Goal: Task Accomplishment & Management: Complete application form

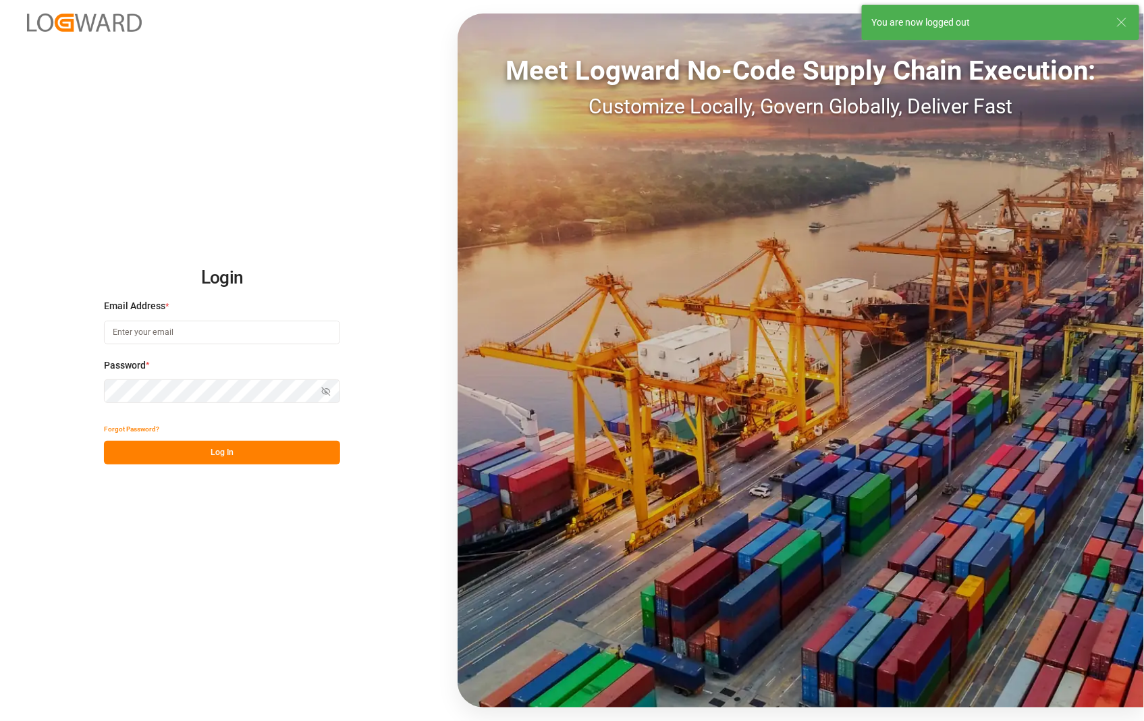
type input "[PERSON_NAME][EMAIL_ADDRESS][DOMAIN_NAME]"
click at [221, 450] on button "Log In" at bounding box center [222, 453] width 236 height 24
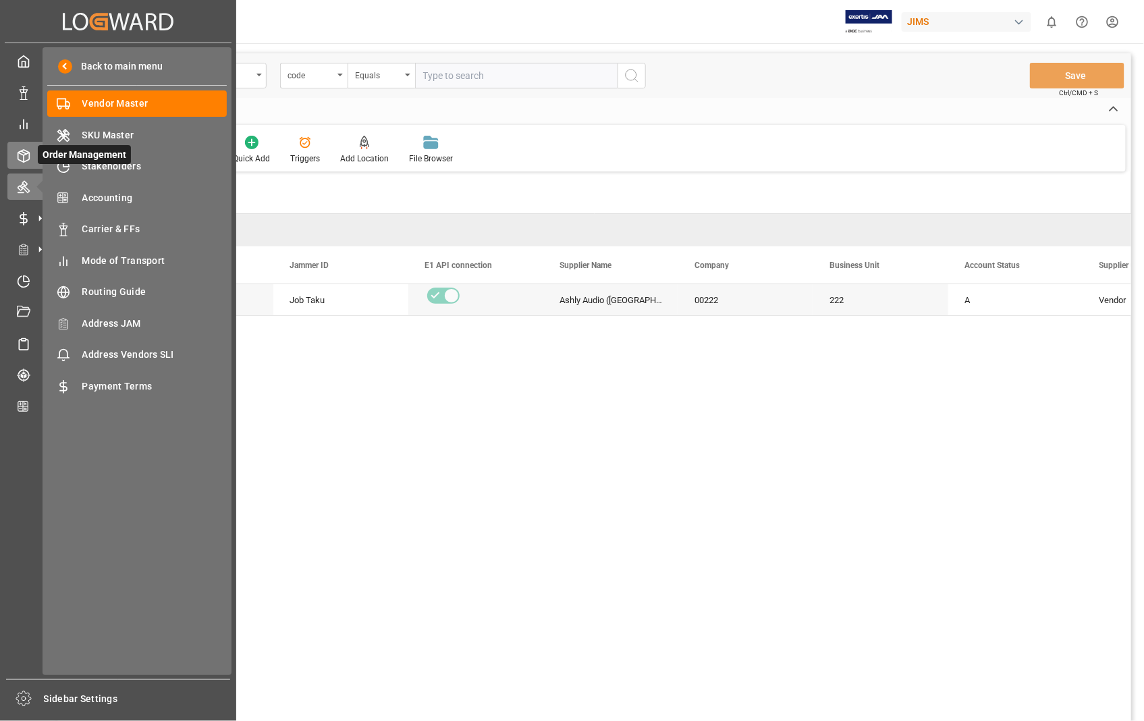
click at [33, 153] on icon at bounding box center [40, 155] width 14 height 14
click at [116, 169] on span "Stakeholders" at bounding box center [154, 166] width 145 height 14
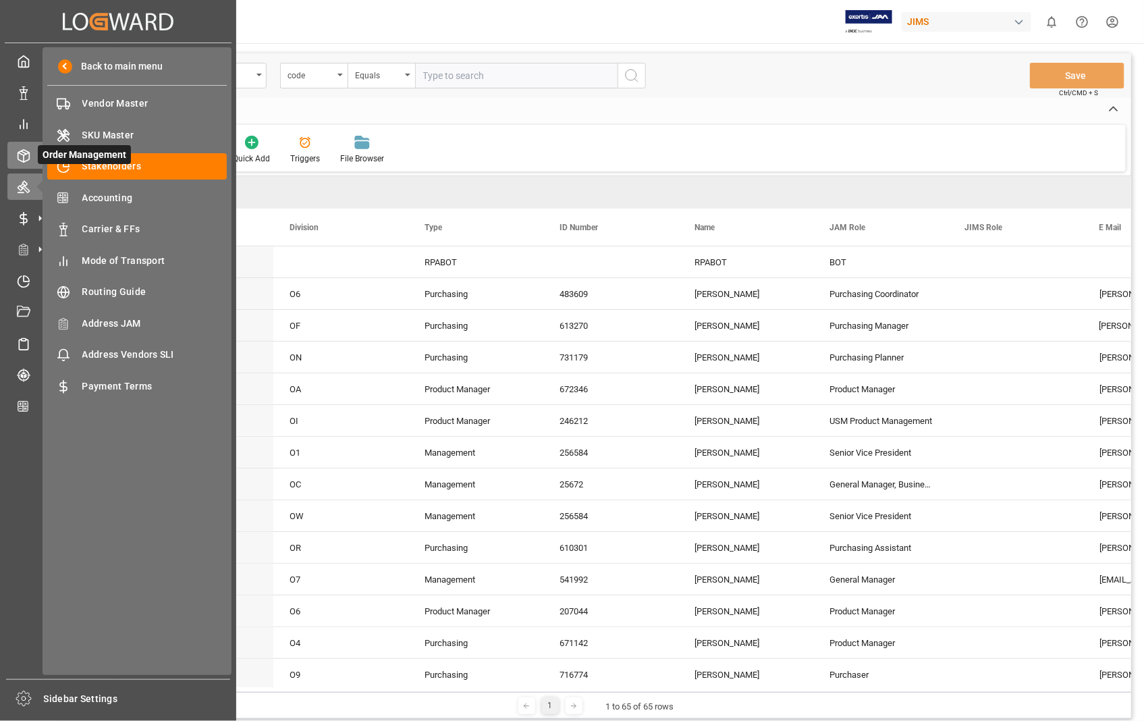
click at [15, 148] on div at bounding box center [18, 155] width 23 height 14
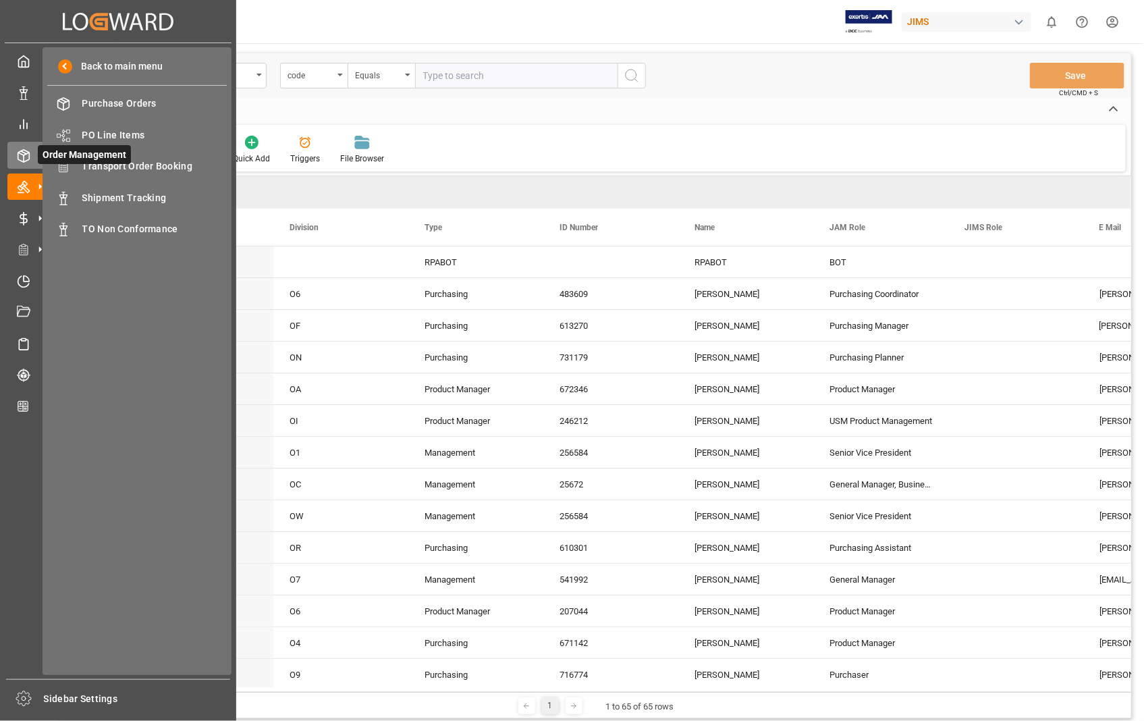
click at [21, 151] on line at bounding box center [23, 152] width 5 height 3
click at [178, 165] on span "Transport Order Booking" at bounding box center [154, 166] width 145 height 14
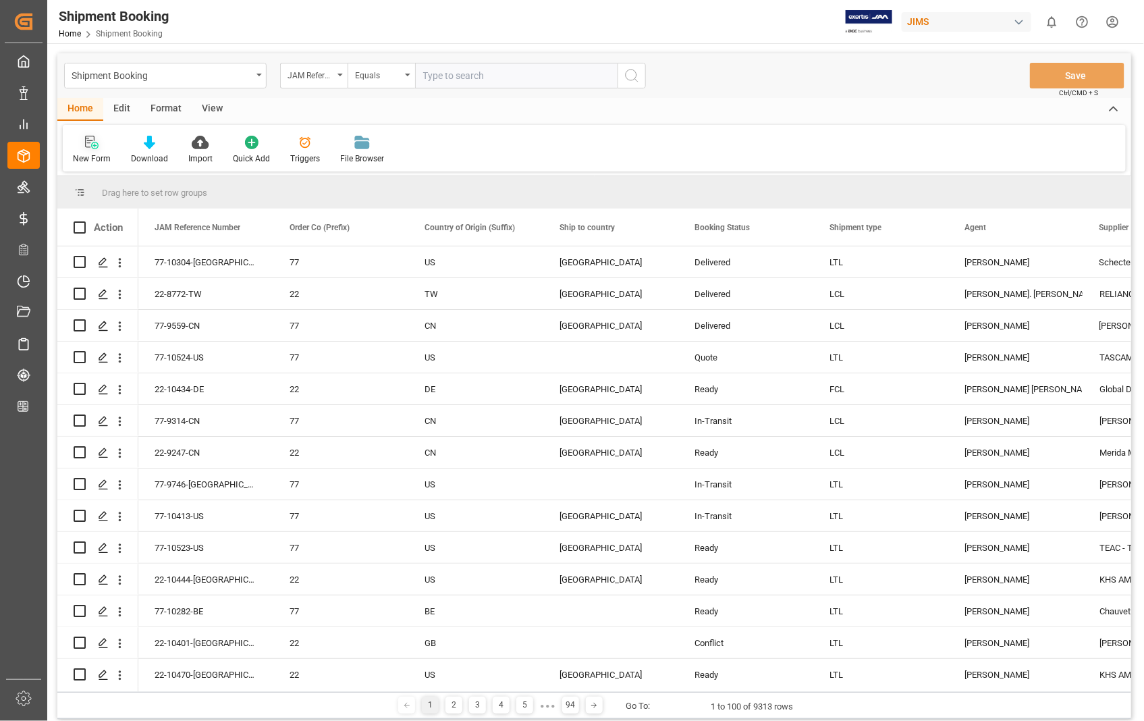
click at [98, 144] on div at bounding box center [92, 142] width 38 height 14
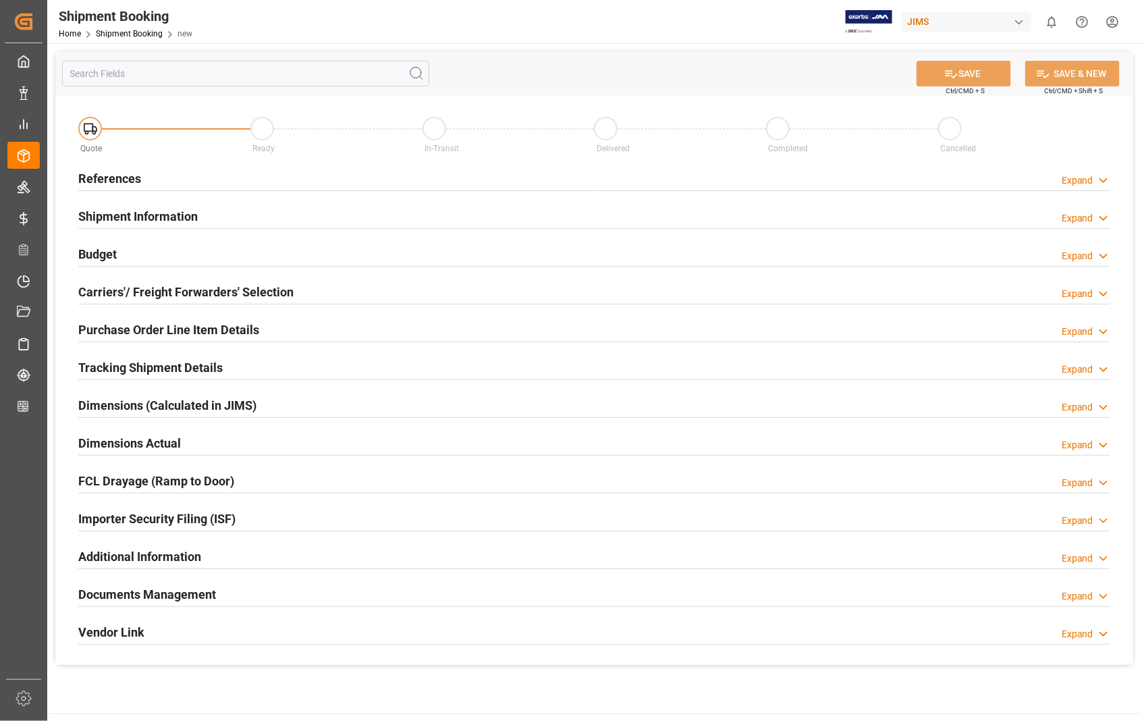
click at [110, 179] on h2 "References" at bounding box center [109, 178] width 63 height 18
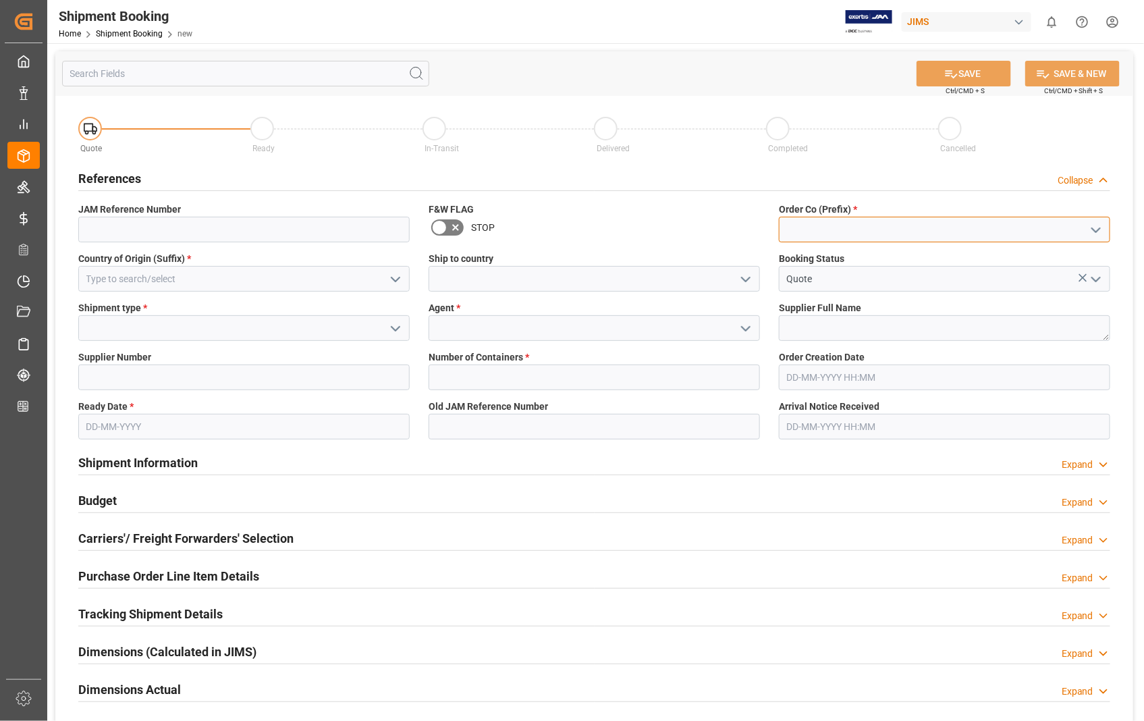
click at [871, 234] on input at bounding box center [944, 230] width 331 height 26
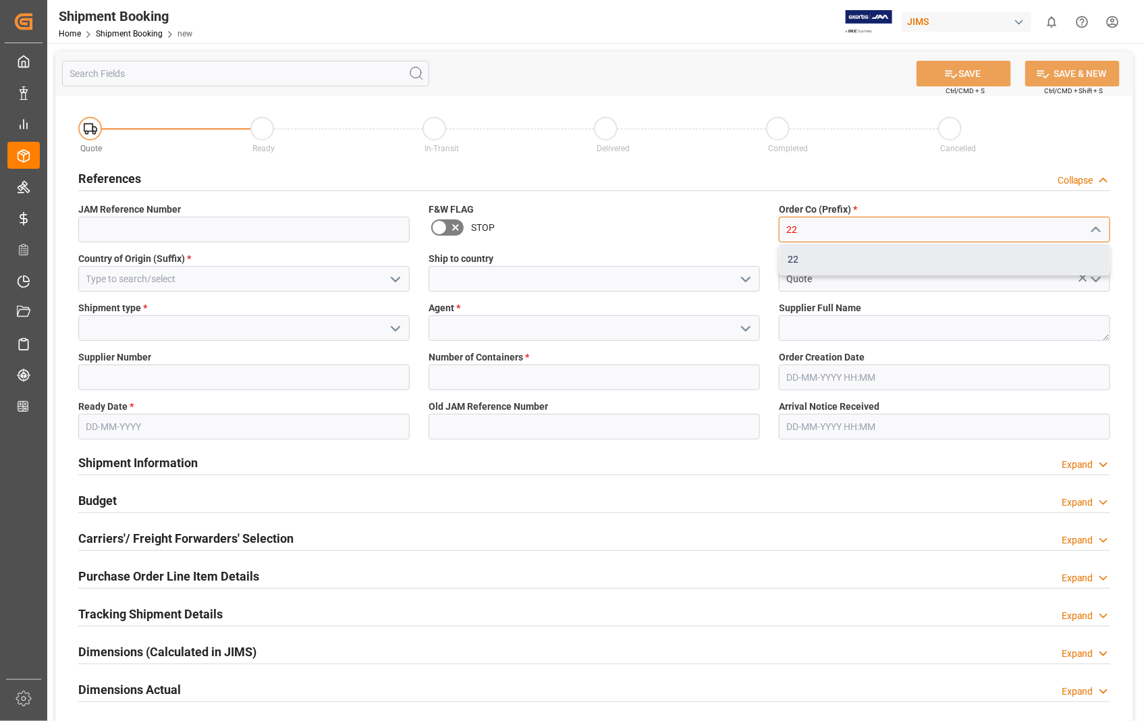
click at [817, 254] on div "22" at bounding box center [945, 259] width 330 height 30
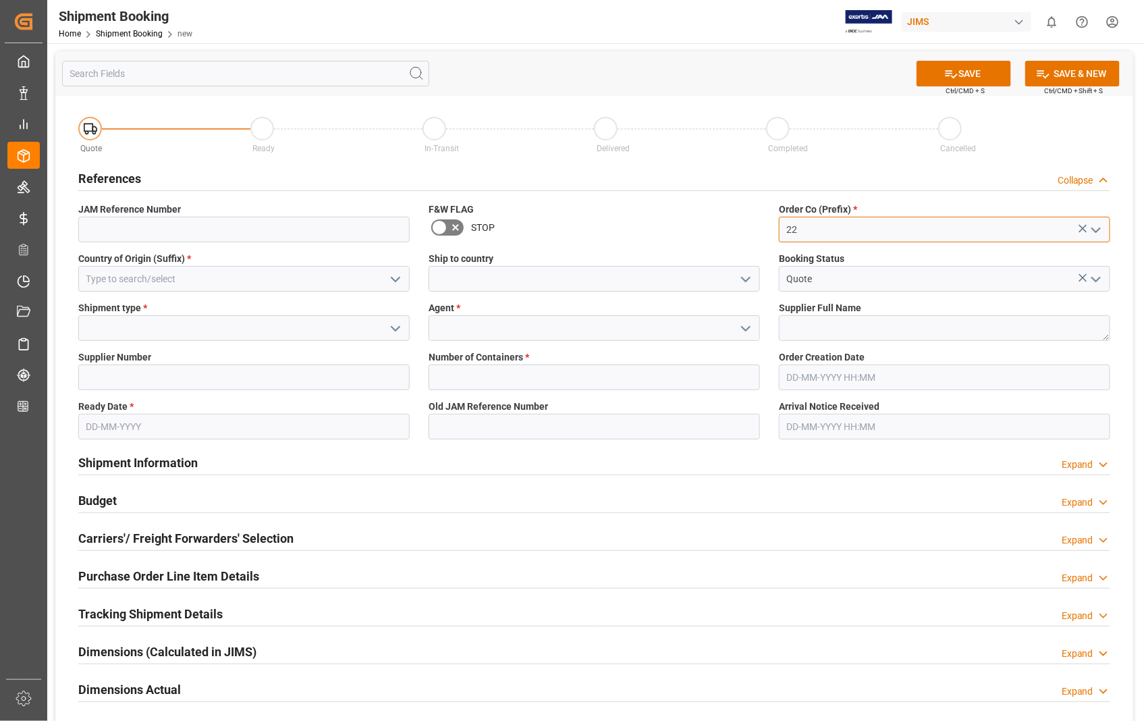
type input "22"
click at [334, 279] on input at bounding box center [243, 279] width 331 height 26
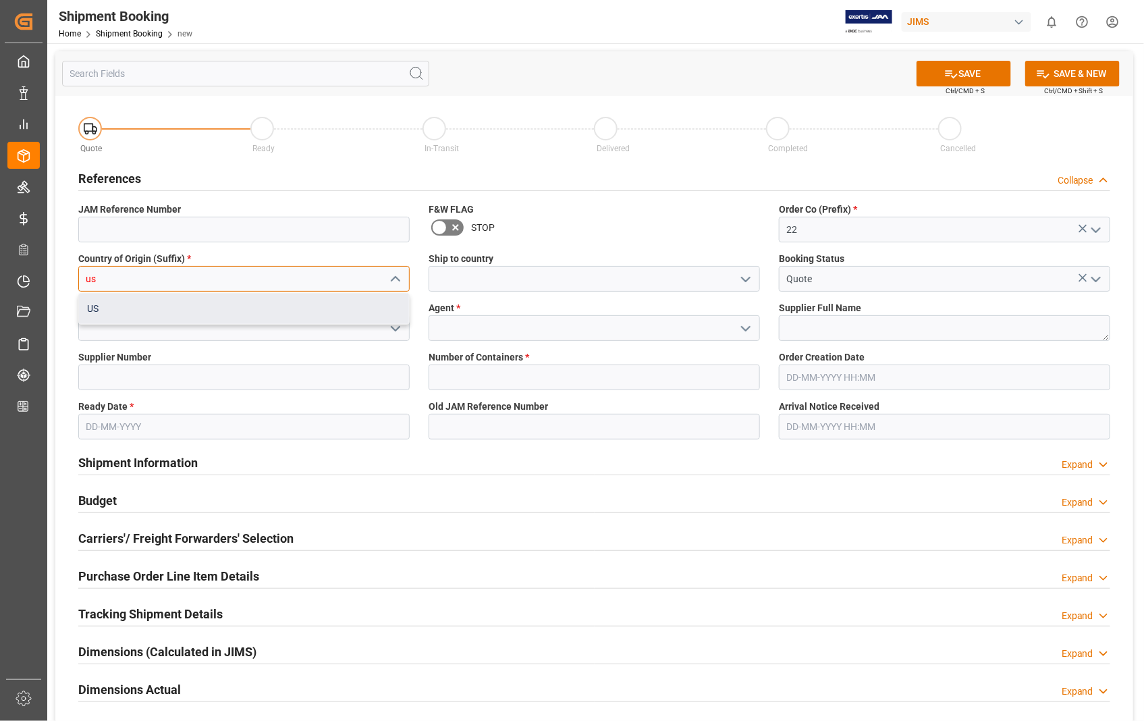
click at [258, 304] on div "US" at bounding box center [244, 309] width 330 height 30
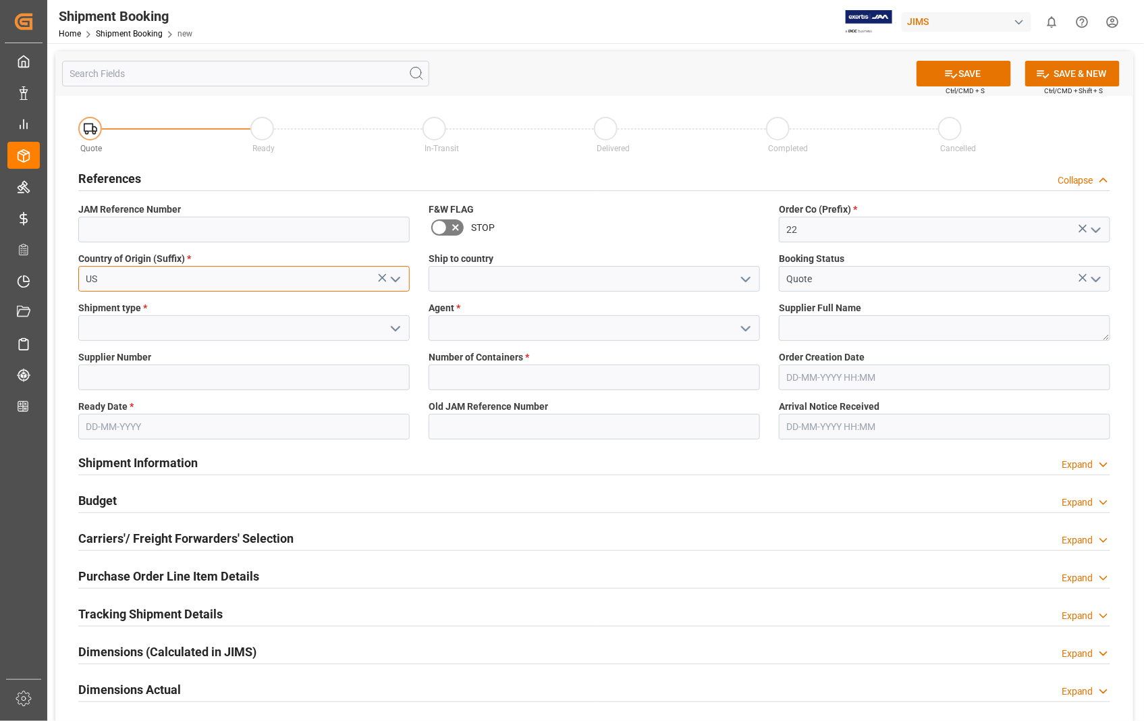
type input "US"
click at [478, 286] on input at bounding box center [594, 279] width 331 height 26
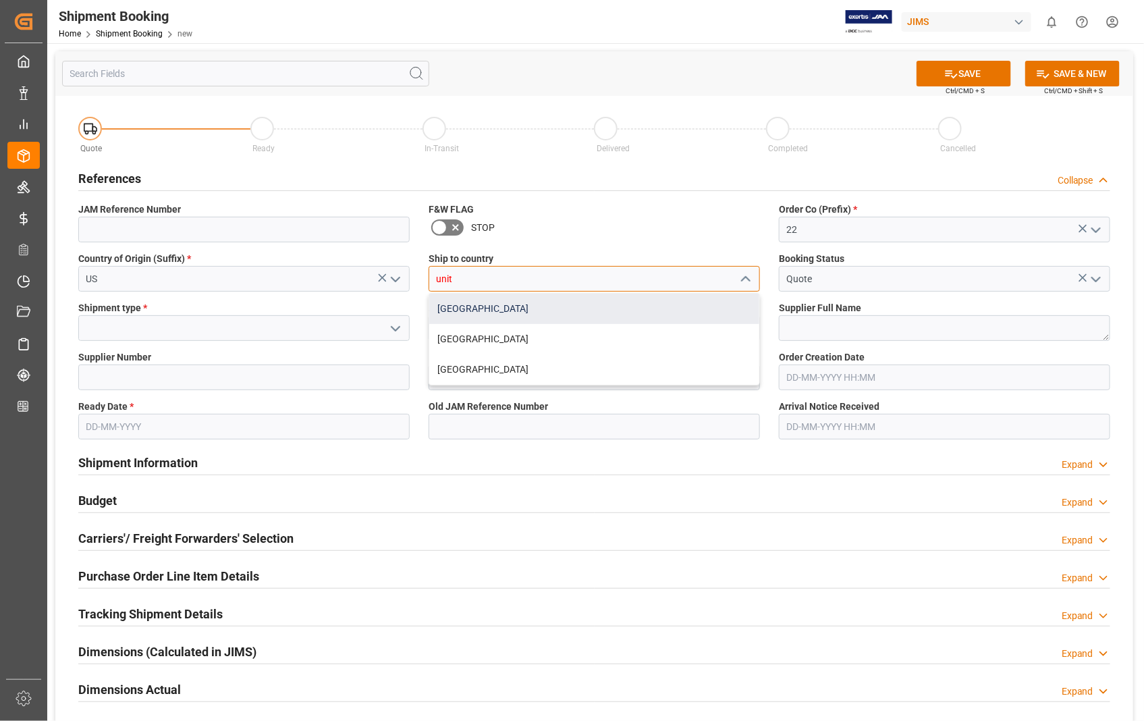
click at [469, 314] on div "[GEOGRAPHIC_DATA]" at bounding box center [594, 309] width 330 height 30
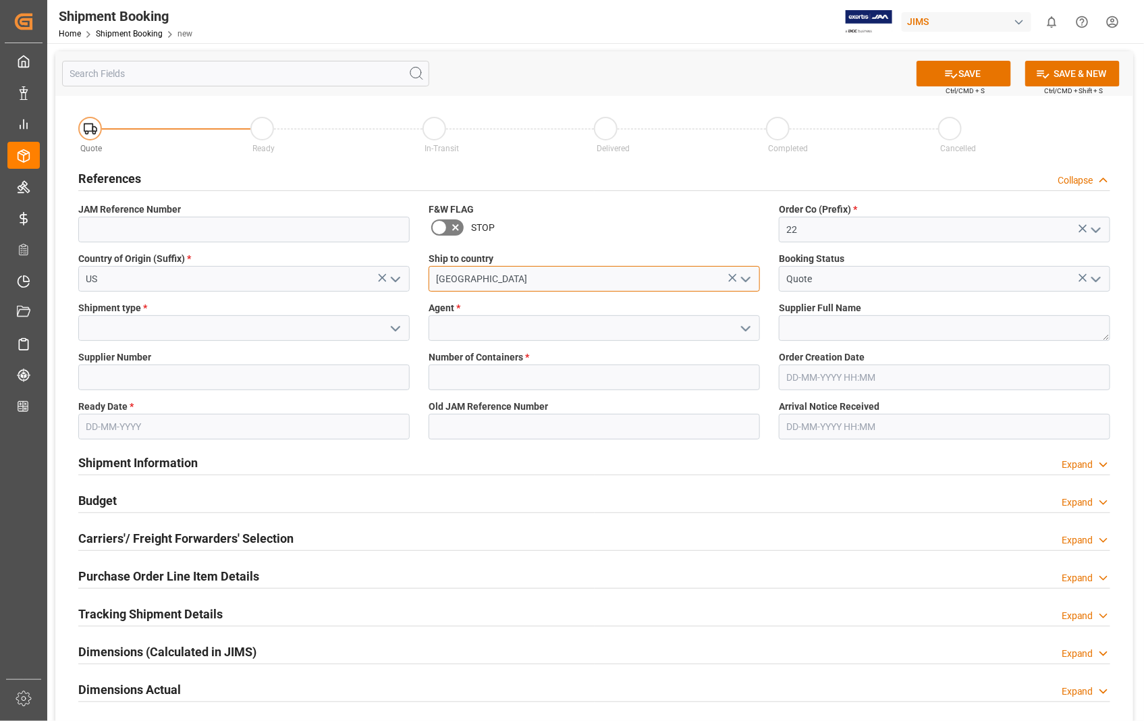
type input "[GEOGRAPHIC_DATA]"
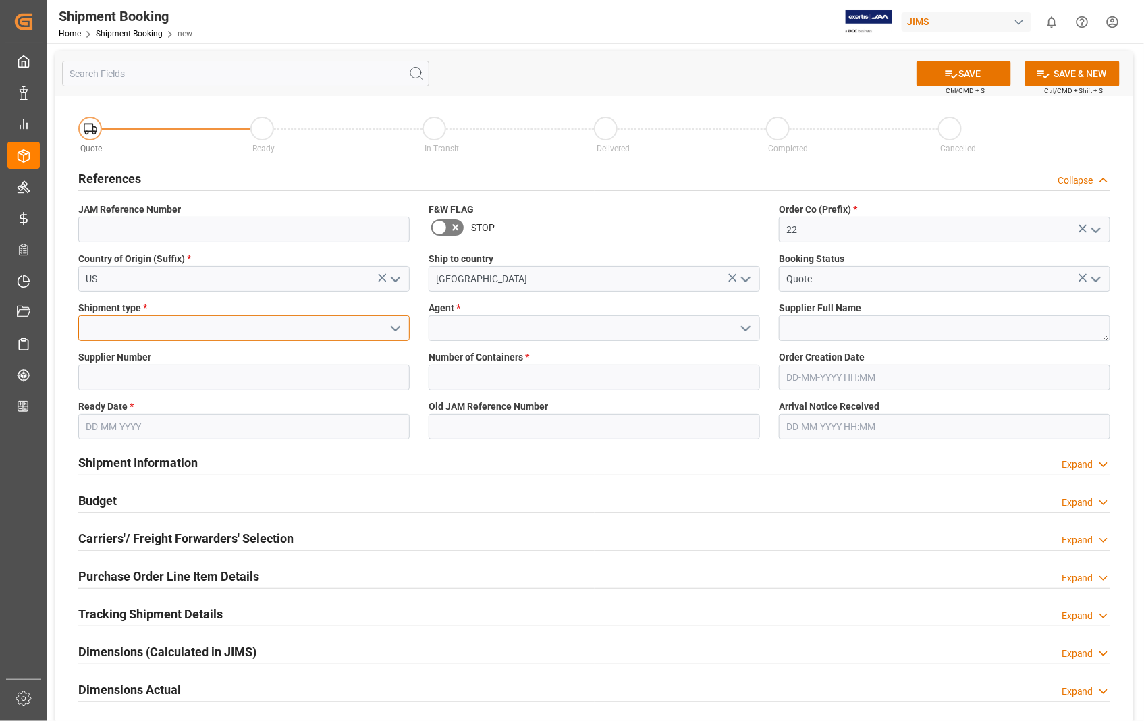
click at [307, 327] on input at bounding box center [243, 328] width 331 height 26
click at [108, 421] on div "LTL" at bounding box center [244, 419] width 330 height 30
type input "LTL"
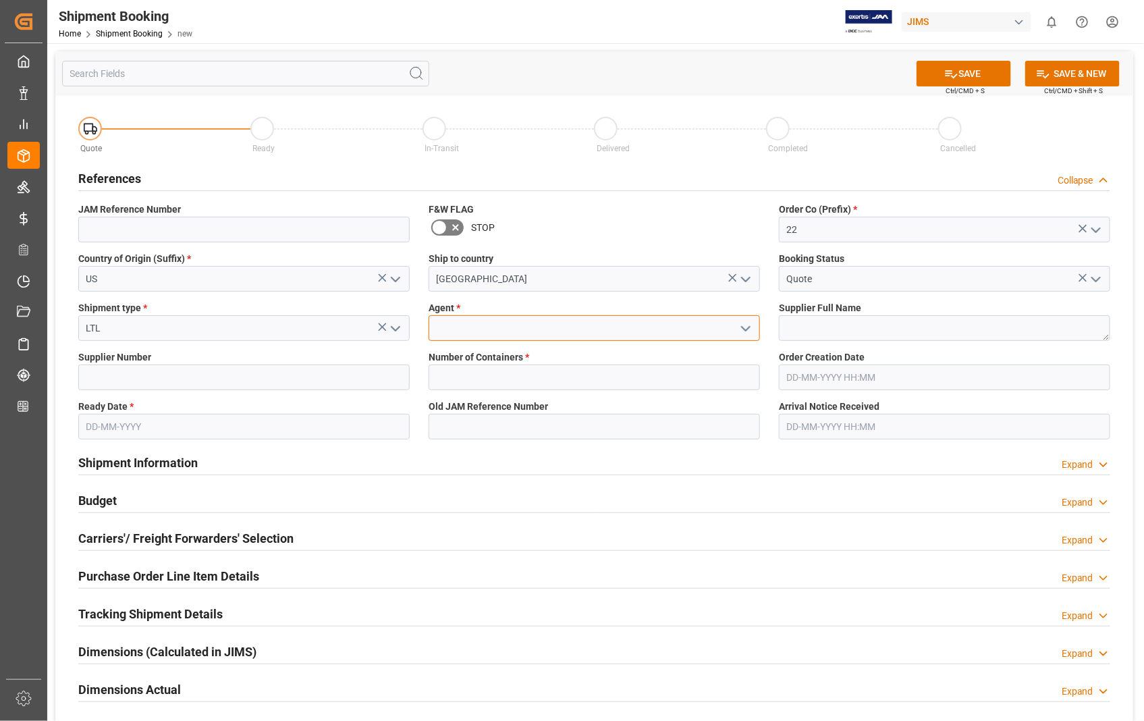
click at [531, 333] on input at bounding box center [594, 328] width 331 height 26
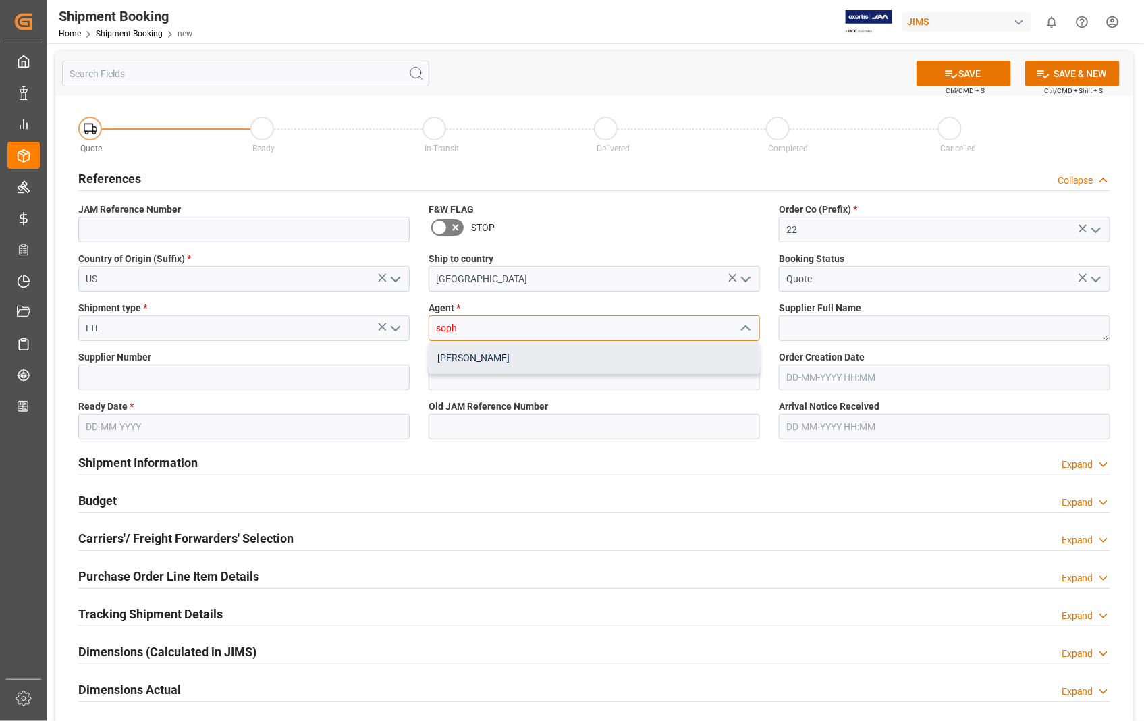
click at [480, 360] on div "[PERSON_NAME]" at bounding box center [594, 358] width 330 height 30
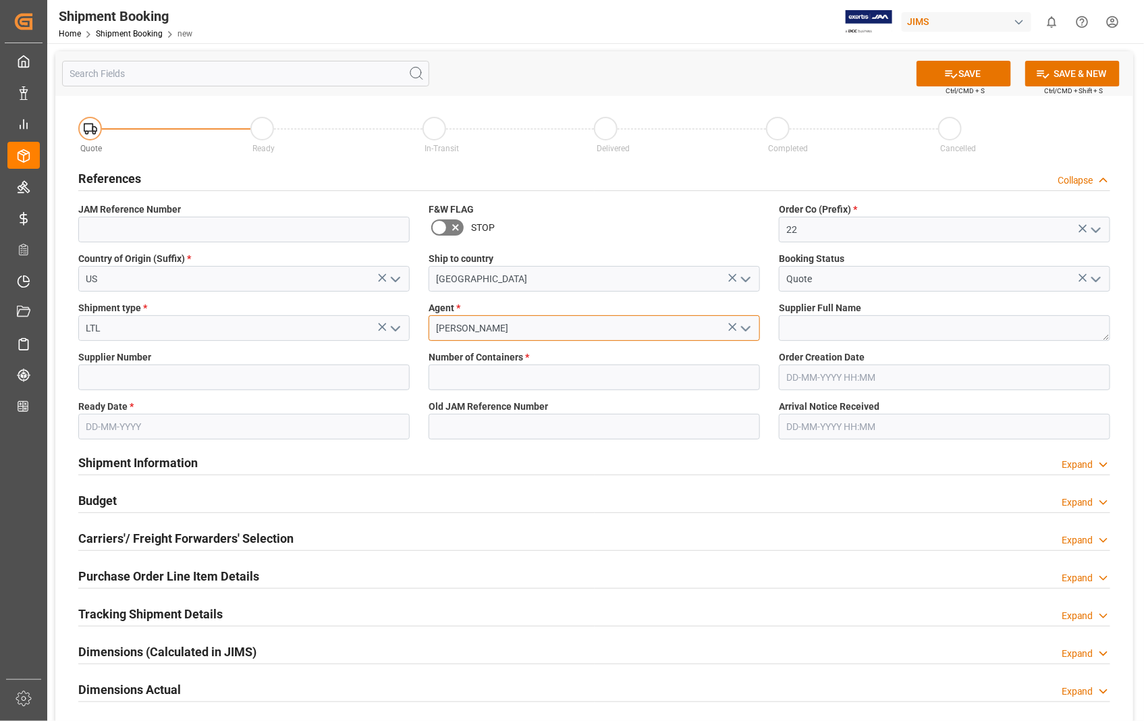
type input "[PERSON_NAME]"
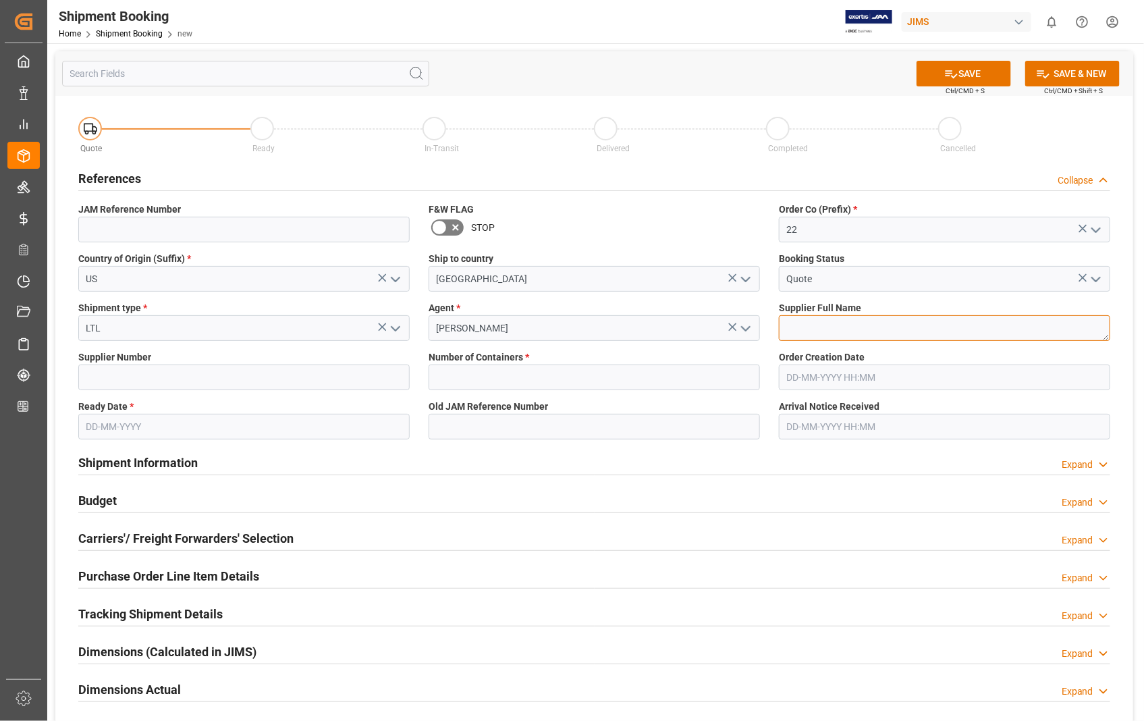
click at [817, 334] on textarea at bounding box center [944, 328] width 331 height 26
click at [842, 332] on textarea at bounding box center [944, 328] width 331 height 26
paste textarea "[PERSON_NAME] & Associates, Inc - 212"
type textarea "[PERSON_NAME] & Associates, Inc"
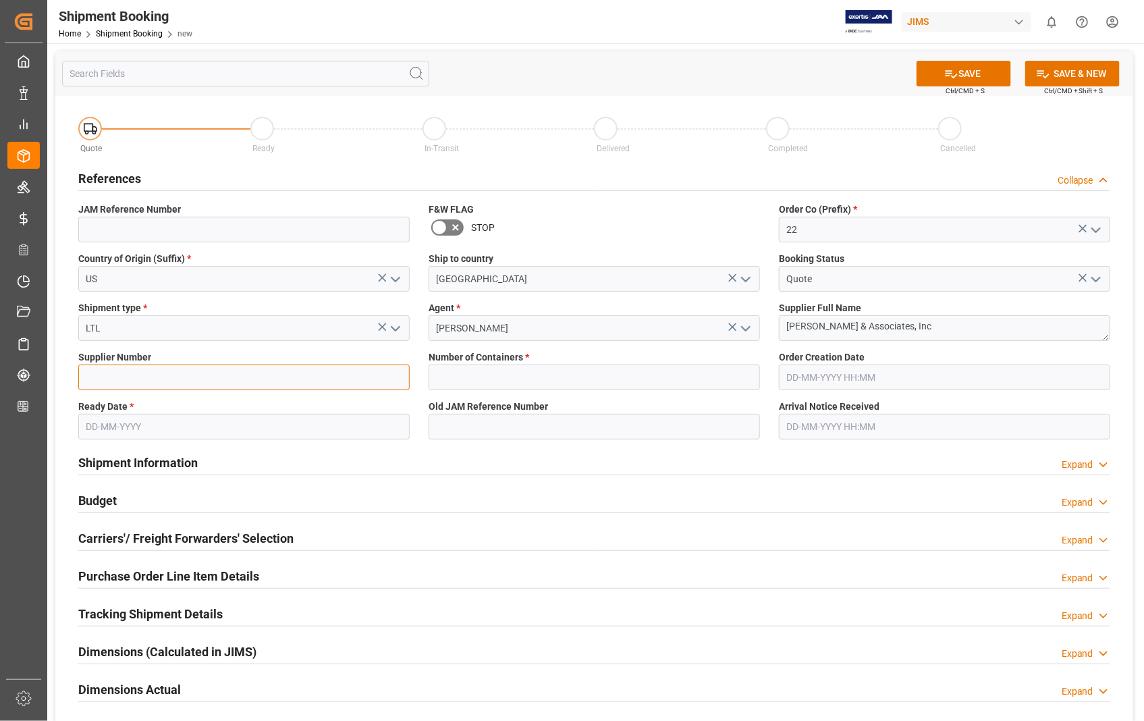
click at [139, 375] on input at bounding box center [243, 377] width 331 height 26
paste input "404703"
type input "404703"
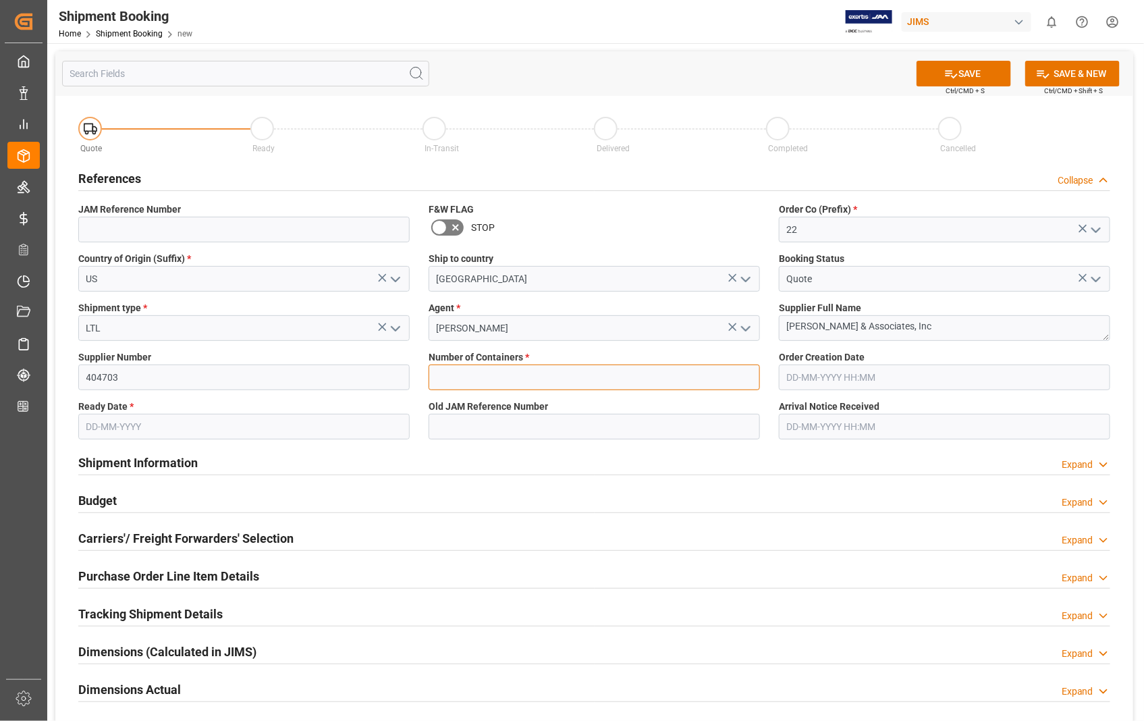
click at [454, 385] on input "text" at bounding box center [594, 377] width 331 height 26
type input "0"
type input "[DATE] 00:00"
type input "[DATE]"
type input "[DATE] 00:00"
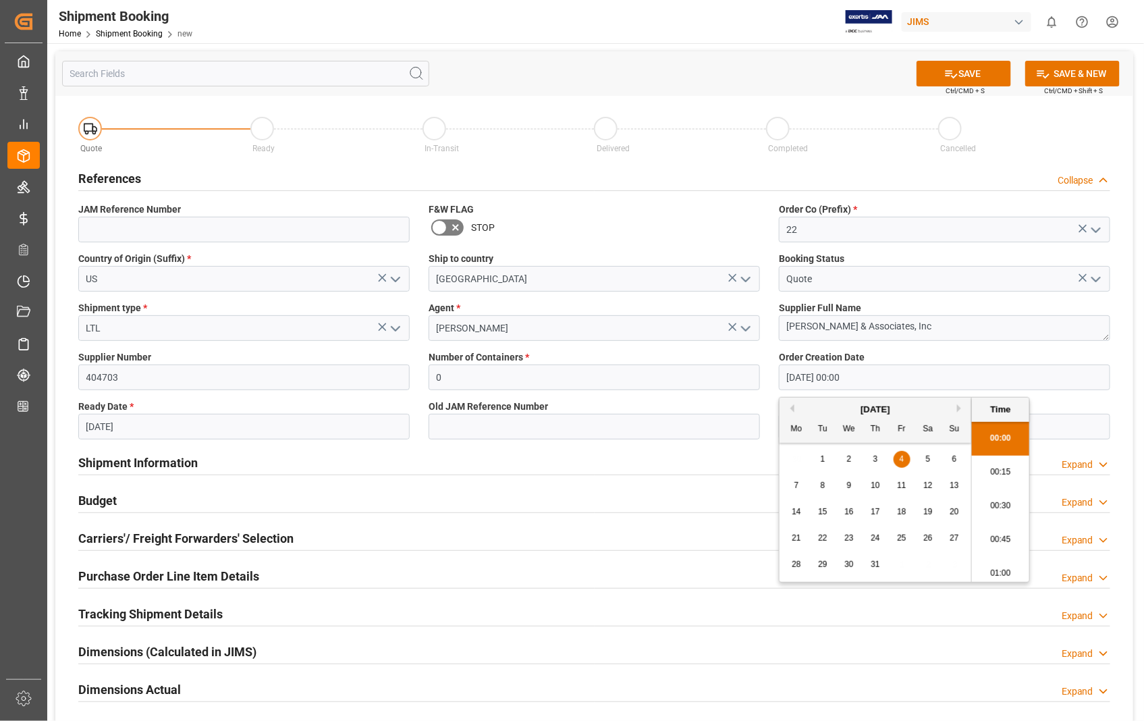
click at [907, 381] on input "[DATE] 00:00" at bounding box center [944, 377] width 331 height 26
click at [961, 408] on button "Next Month" at bounding box center [961, 408] width 8 height 8
click at [903, 489] on span "8" at bounding box center [902, 485] width 5 height 9
type input "[DATE] 00:00"
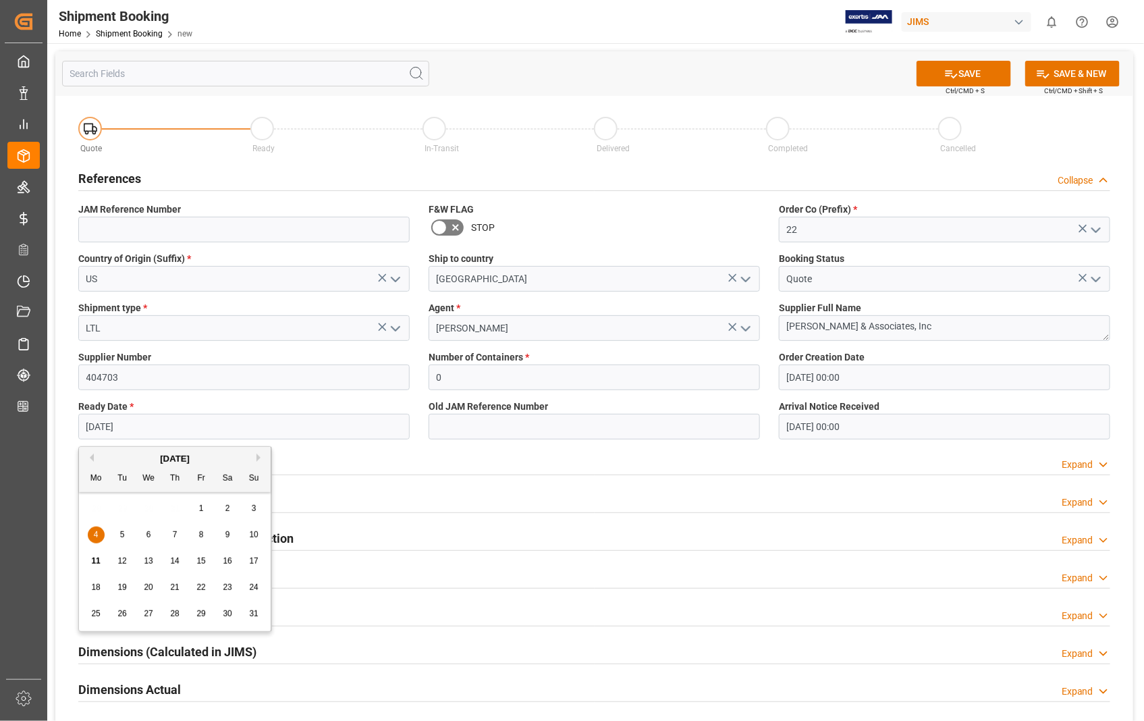
click at [212, 431] on input "[DATE]" at bounding box center [243, 427] width 331 height 26
click at [232, 618] on div "30" at bounding box center [227, 614] width 17 height 16
click at [369, 423] on input "[DATE]" at bounding box center [243, 427] width 331 height 26
click at [200, 617] on span "29" at bounding box center [200, 613] width 9 height 9
type input "[DATE]"
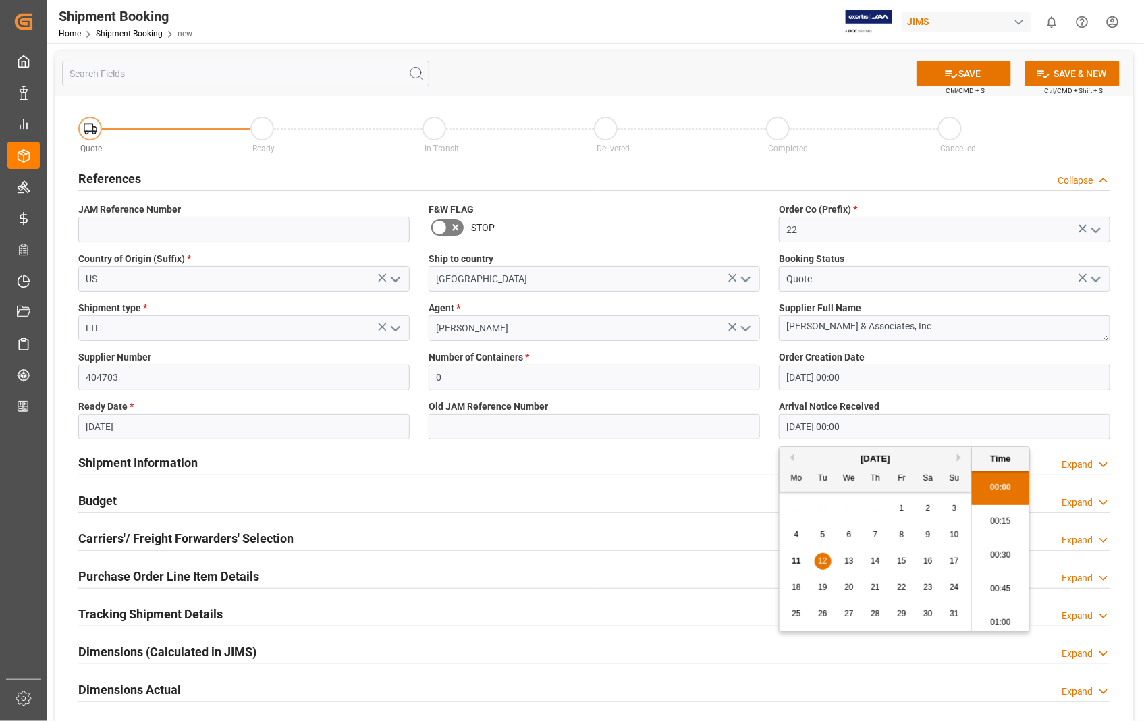
drag, startPoint x: 893, startPoint y: 429, endPoint x: 700, endPoint y: 429, distance: 193.0
click at [700, 429] on div "Quote Ready In-Transit Delivered Completed Cancelled References Collapse JAM Re…" at bounding box center [594, 503] width 1078 height 815
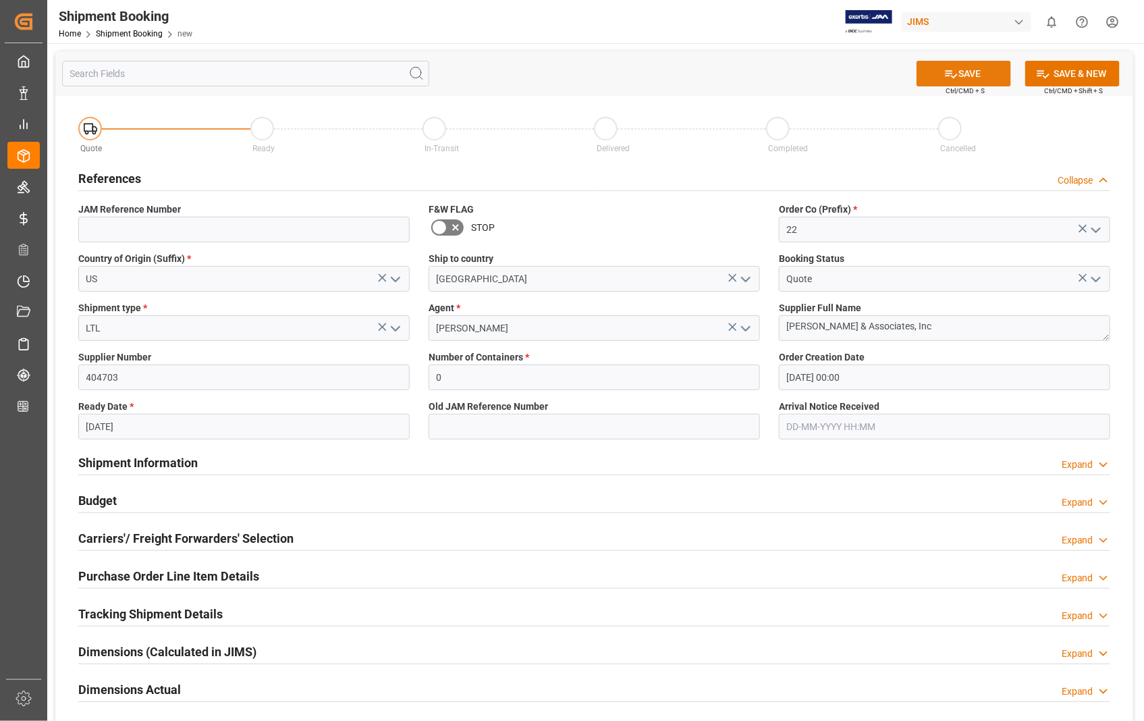
click at [965, 65] on button "SAVE" at bounding box center [964, 74] width 94 height 26
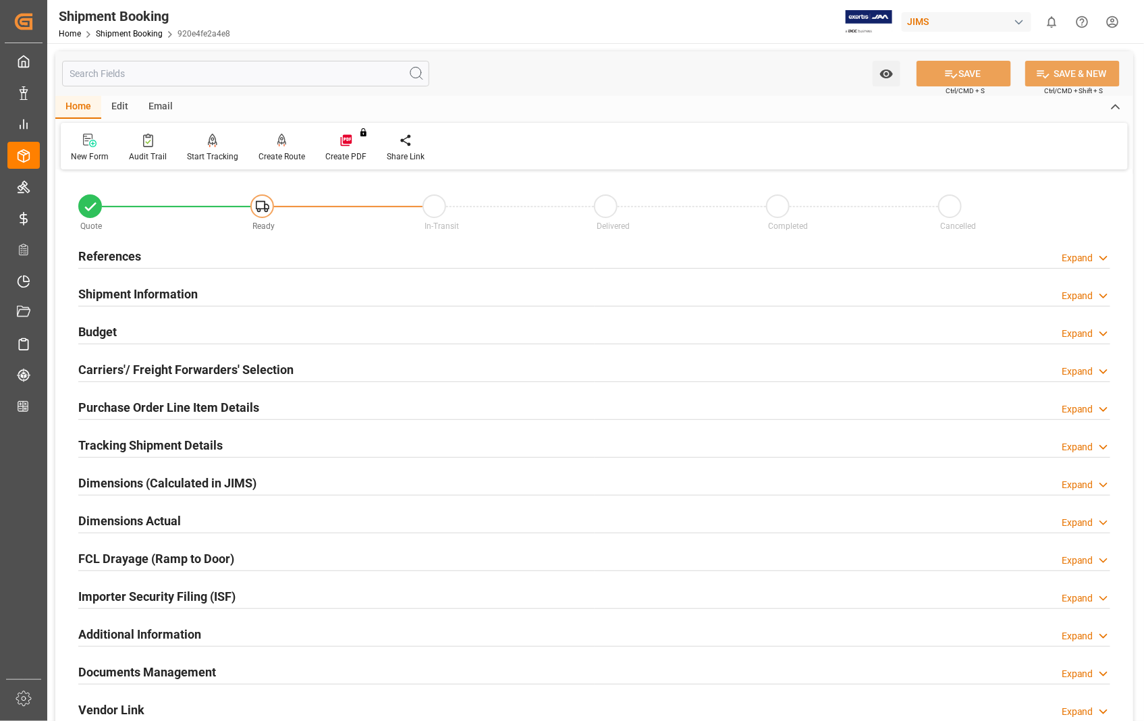
click at [132, 373] on h2 "Carriers'/ Freight Forwarders' Selection" at bounding box center [185, 369] width 215 height 18
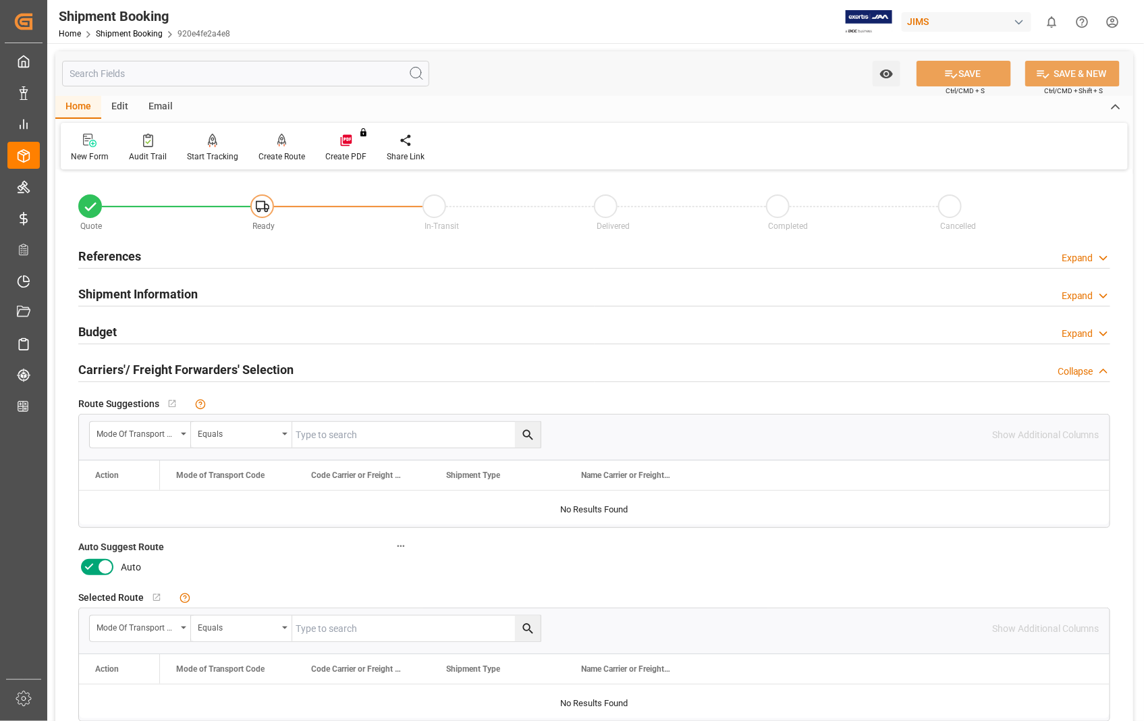
click at [107, 570] on icon at bounding box center [105, 567] width 7 height 7
click at [0, 0] on input "checkbox" at bounding box center [0, 0] width 0 height 0
click at [955, 81] on button "SAVE" at bounding box center [964, 74] width 94 height 26
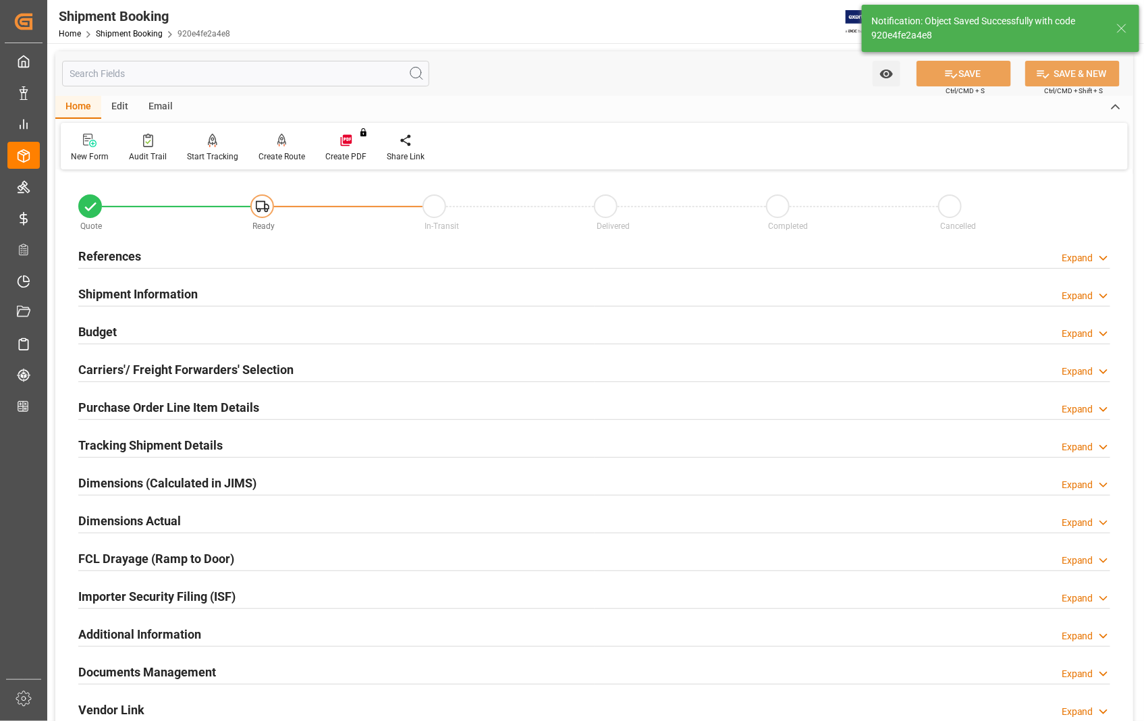
click at [115, 254] on h2 "References" at bounding box center [109, 256] width 63 height 18
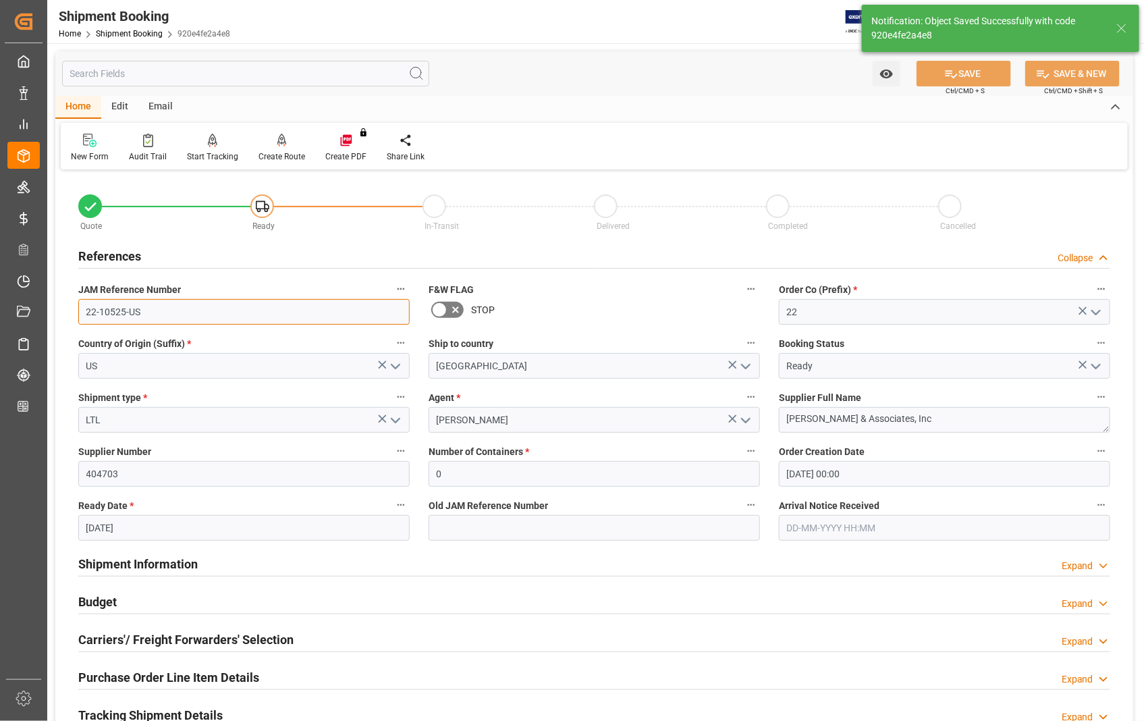
drag, startPoint x: 151, startPoint y: 312, endPoint x: 72, endPoint y: 304, distance: 79.5
click at [72, 304] on div "JAM Reference Number 22-10525-US" at bounding box center [244, 302] width 350 height 54
